Goal: Transaction & Acquisition: Purchase product/service

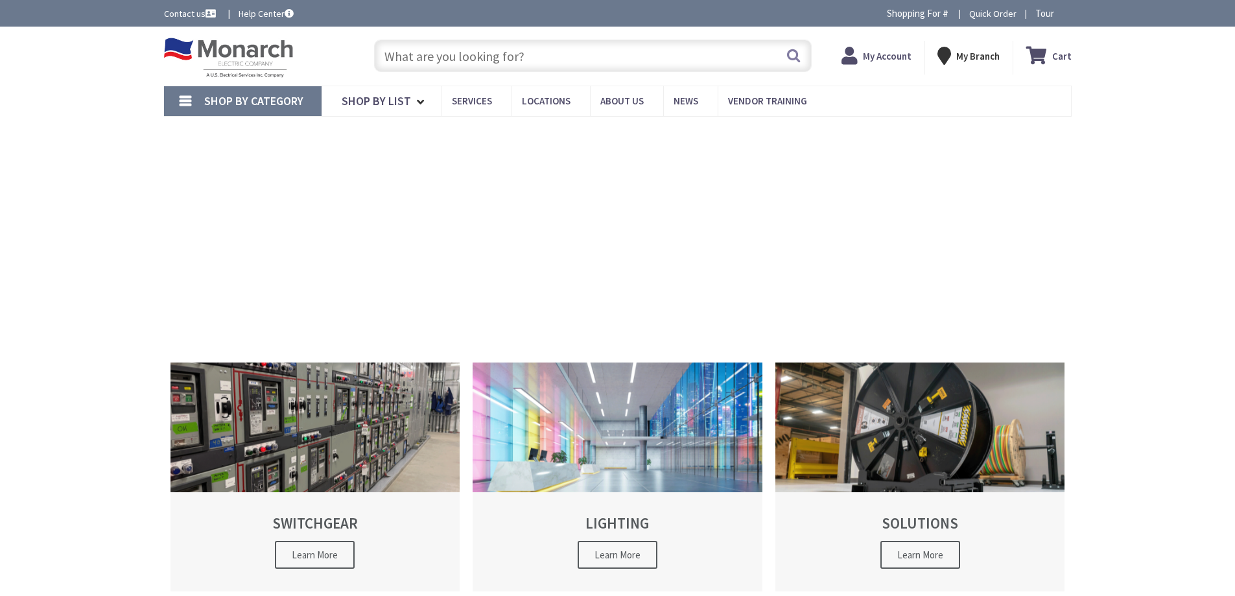
type input "[GEOGRAPHIC_DATA], [GEOGRAPHIC_DATA][STREET_ADDRESS][GEOGRAPHIC_DATA]"
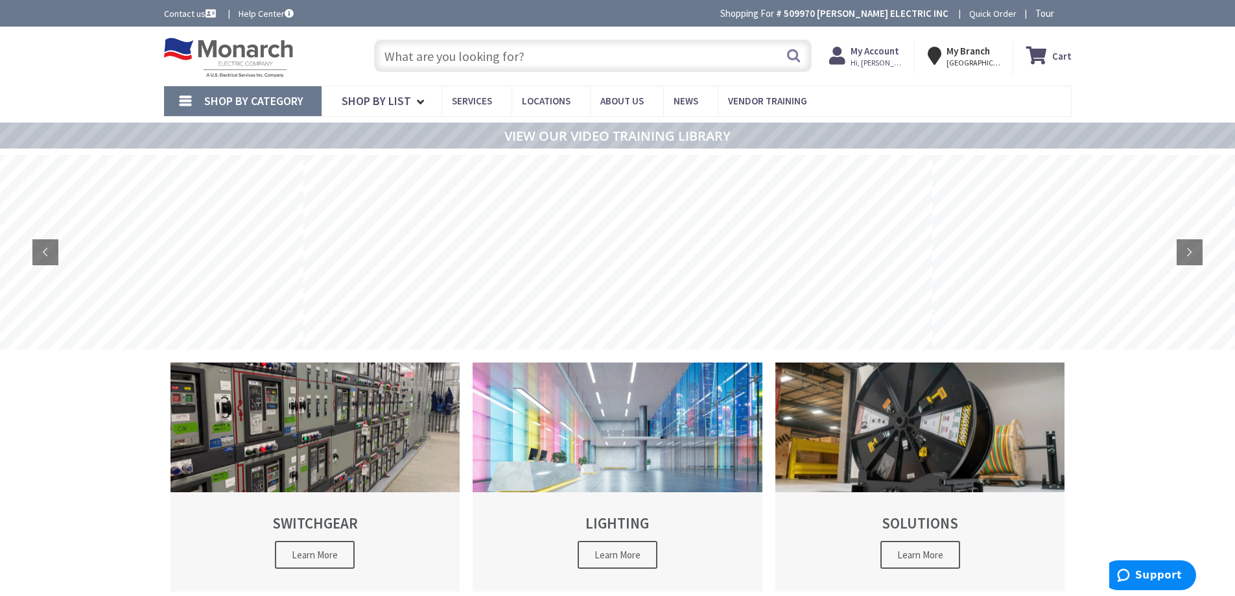
click at [545, 73] on div "Search" at bounding box center [589, 54] width 444 height 41
click at [546, 56] on input "text" at bounding box center [592, 56] width 437 height 32
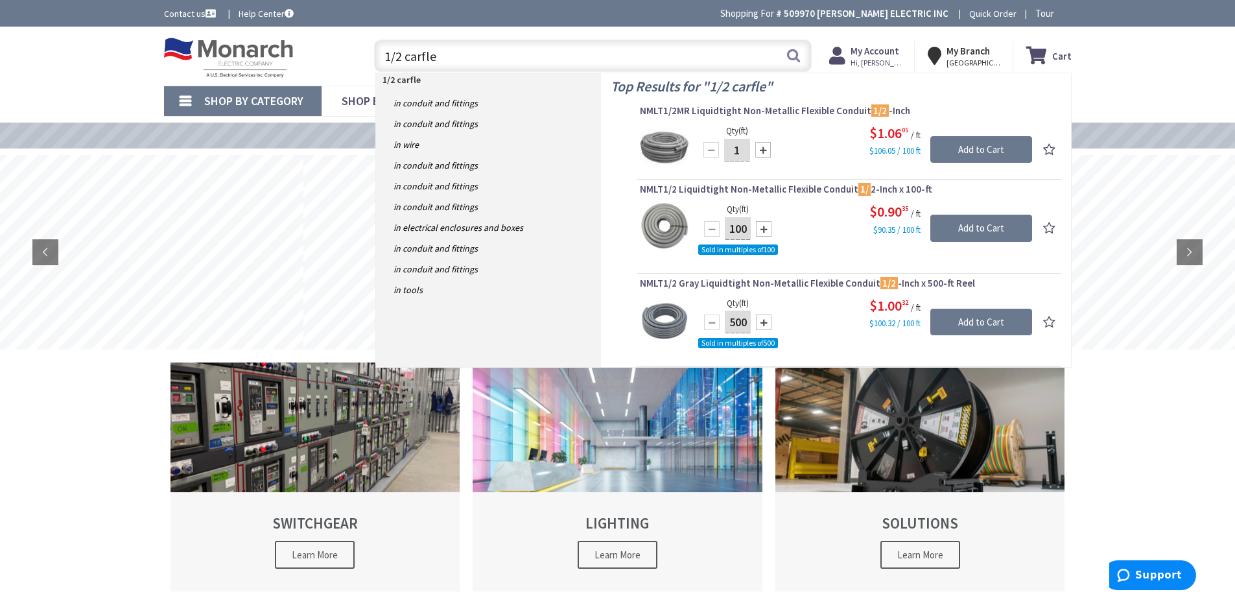
type input "1/2 carflex"
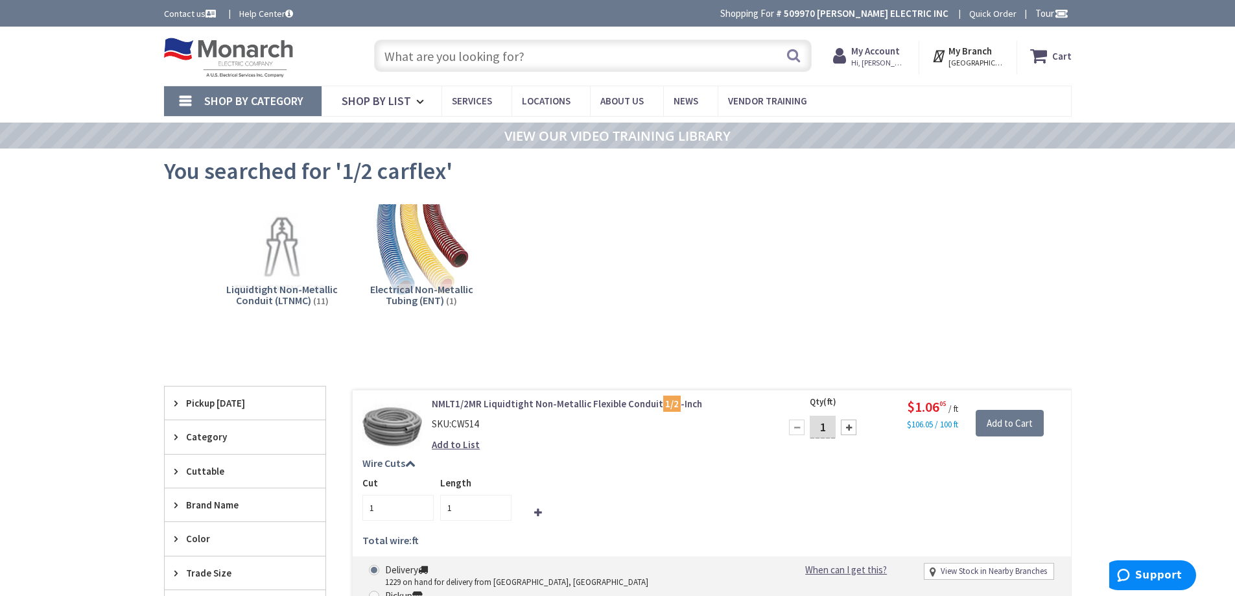
click at [983, 218] on div "Liquidtight Non-Metallic Conduit (LTNMC) (11) Electrical Non-Metallic Tubing (E…" at bounding box center [618, 266] width 862 height 139
click at [517, 57] on input "text" at bounding box center [592, 56] width 437 height 32
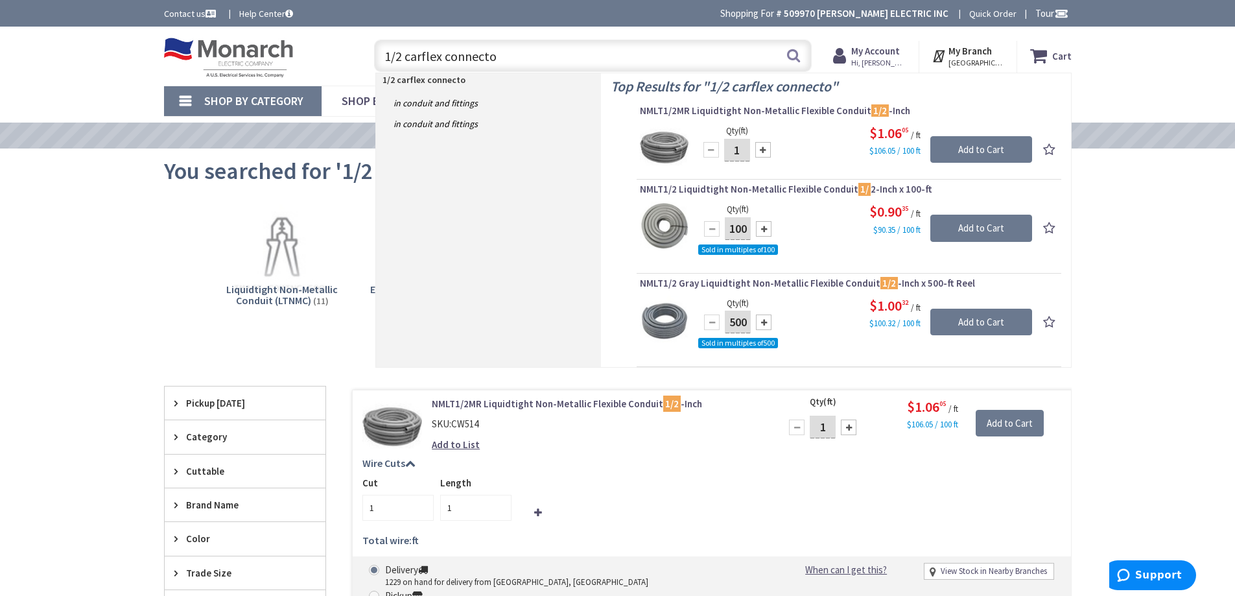
type input "1/2 carflex connector"
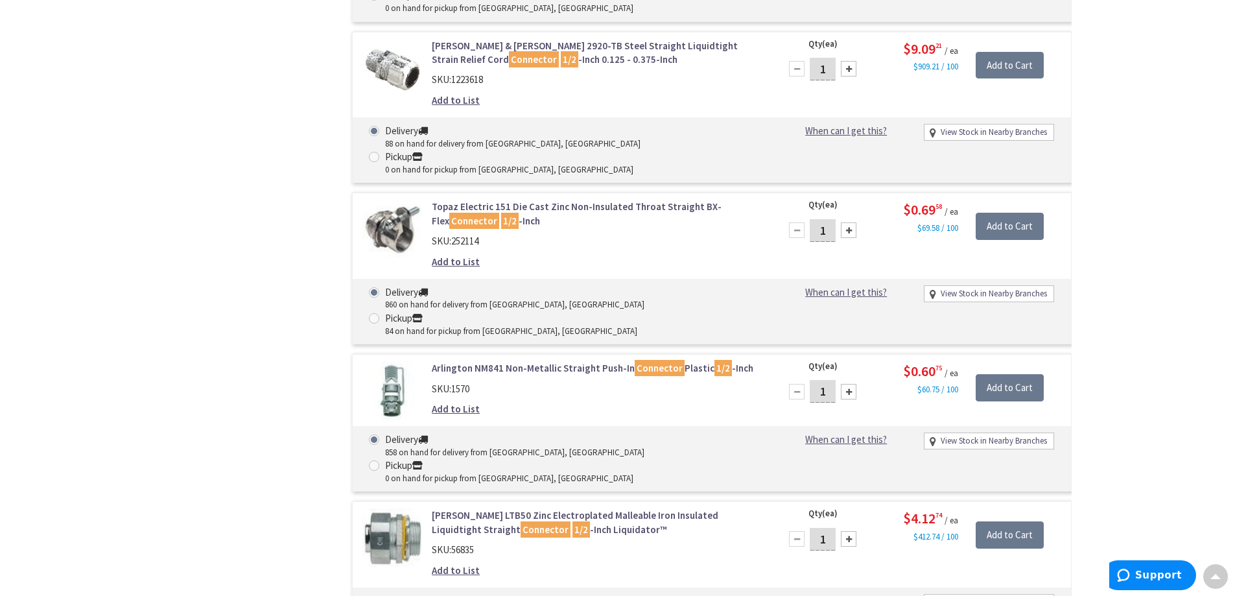
scroll to position [1491, 0]
